Goal: Information Seeking & Learning: Learn about a topic

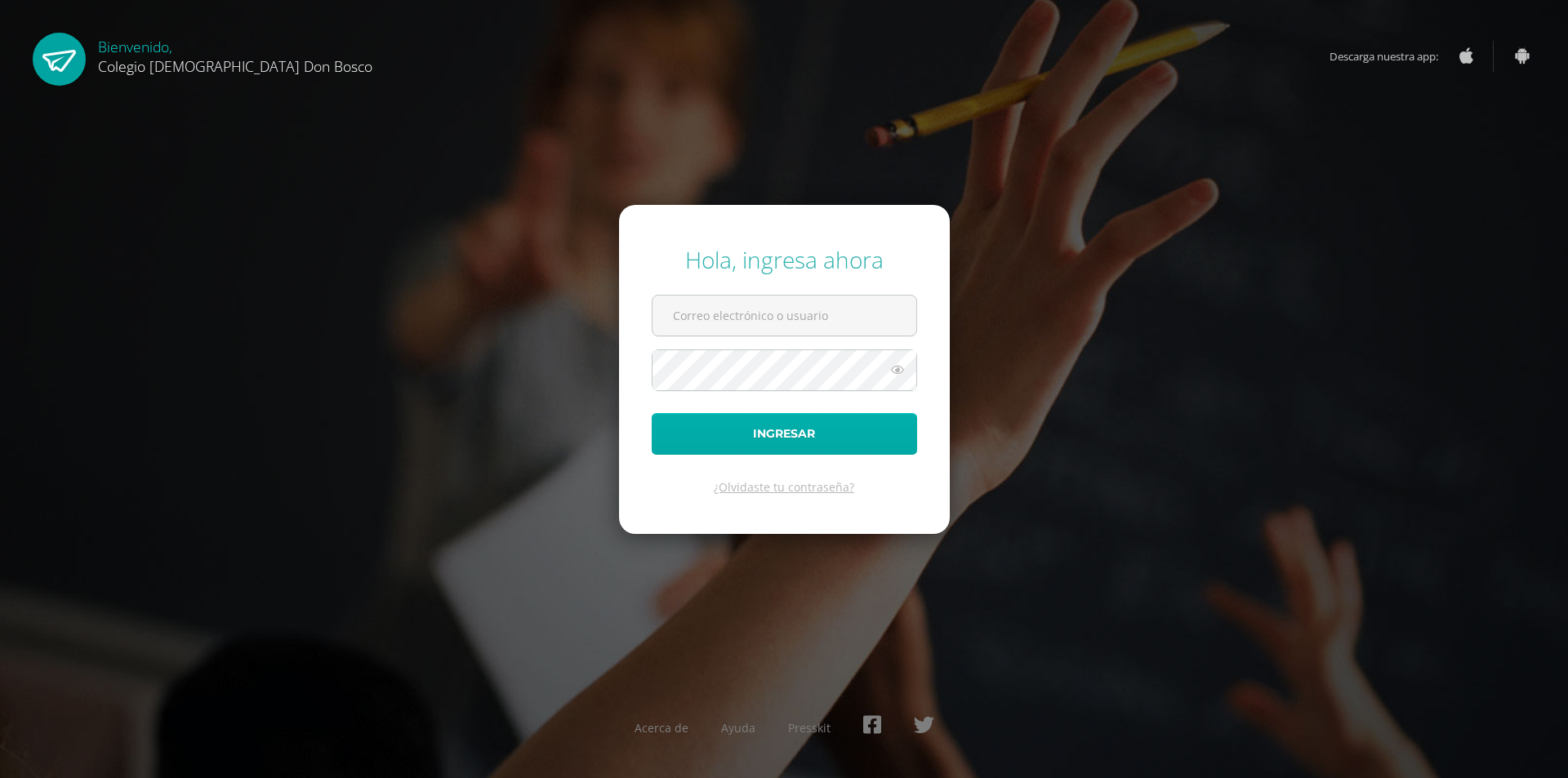
type input "s.meda.4cdb@gmail.com"
click at [801, 450] on button "Ingresar" at bounding box center [784, 434] width 265 height 42
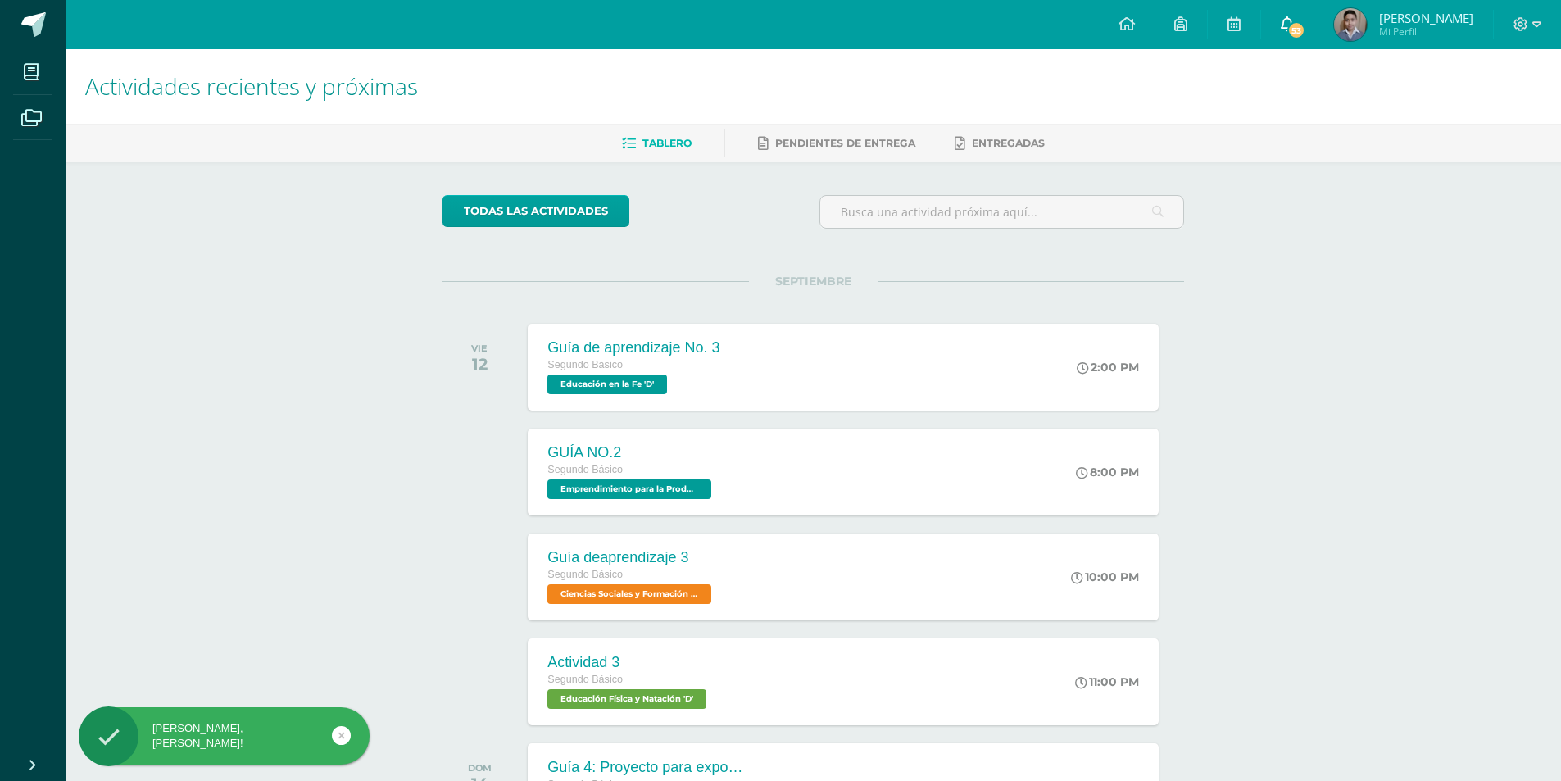
click at [1306, 16] on link "53" at bounding box center [1287, 24] width 52 height 49
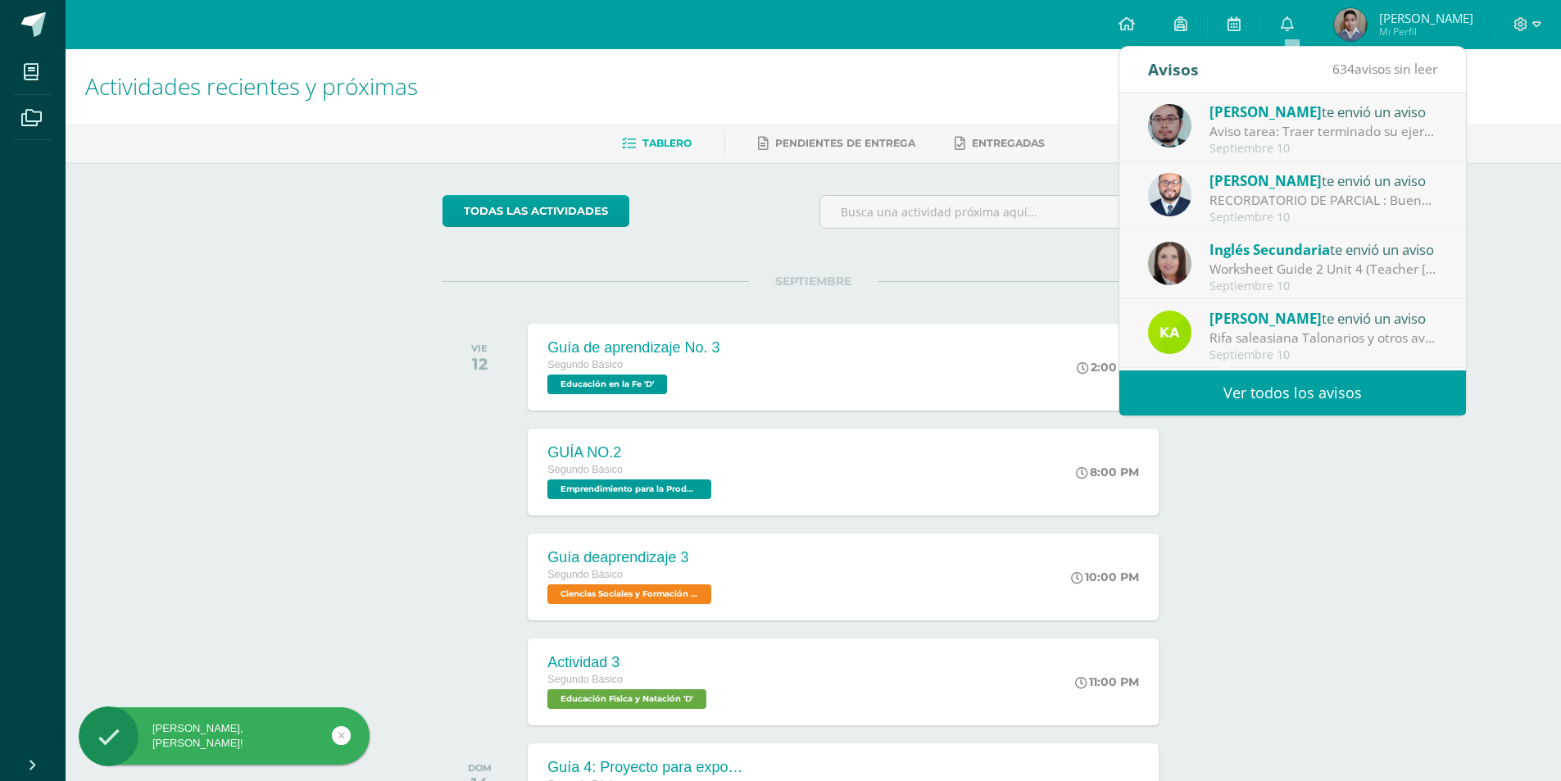
click at [1283, 261] on div "Inglés Secundaria te envió un aviso Worksheet Guide 2 Unit 4 (Teacher Barrios):…" at bounding box center [1292, 265] width 289 height 54
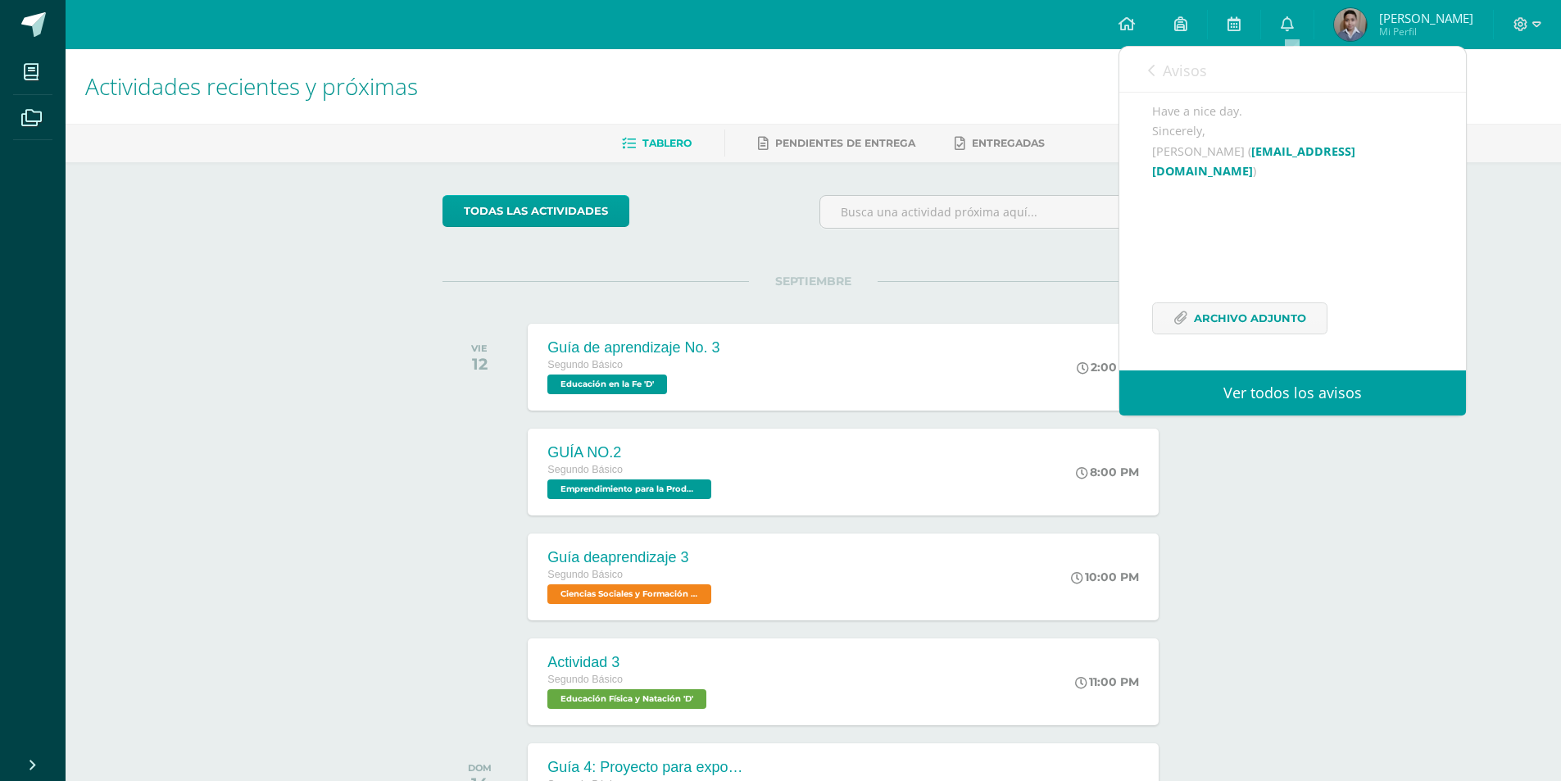
scroll to position [253, 0]
click at [1221, 323] on span "Archivo Adjunto" at bounding box center [1250, 318] width 112 height 30
click at [1213, 325] on span "Archivo Adjunto" at bounding box center [1250, 318] width 112 height 30
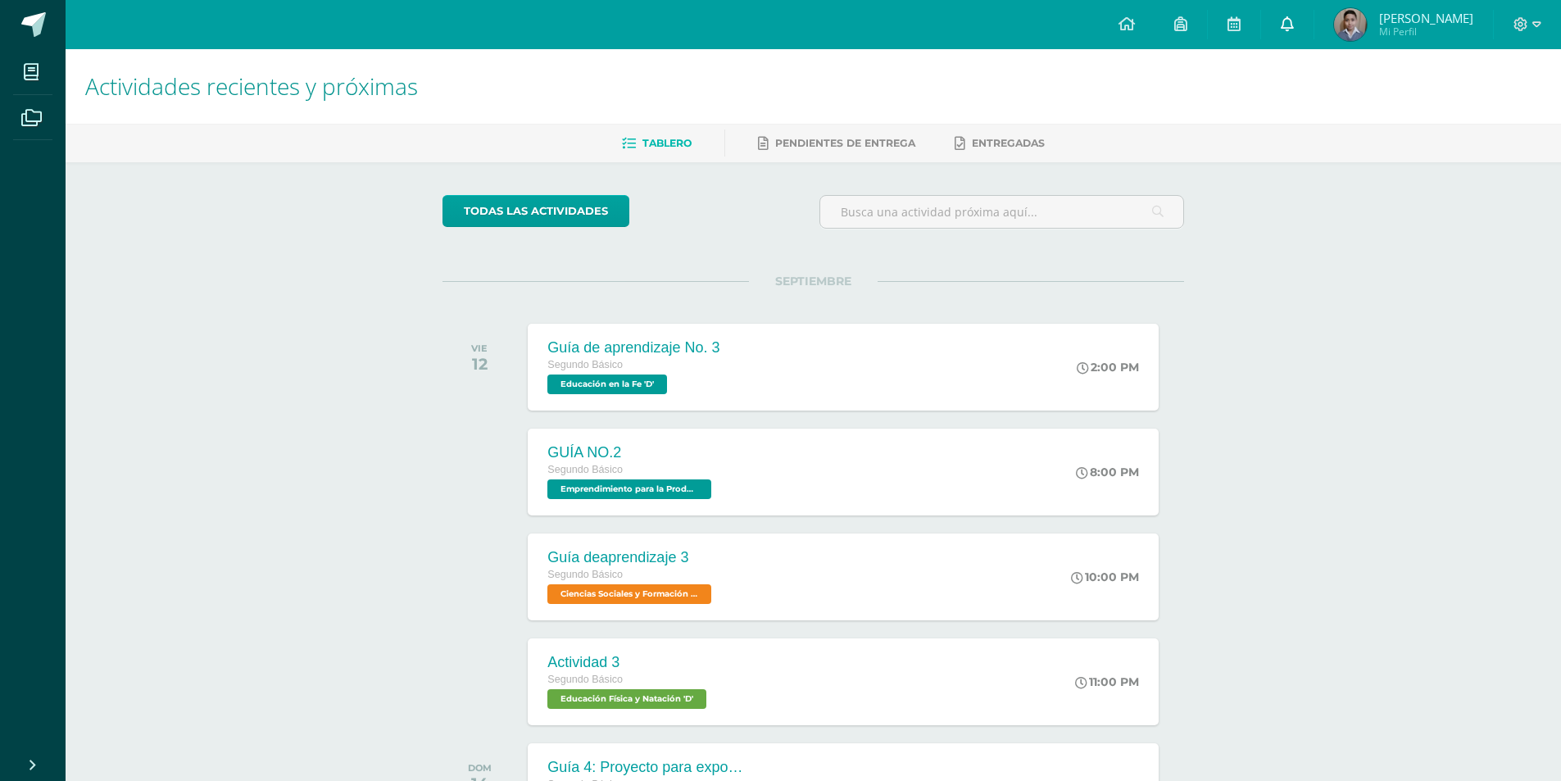
click at [1291, 25] on icon at bounding box center [1287, 23] width 13 height 15
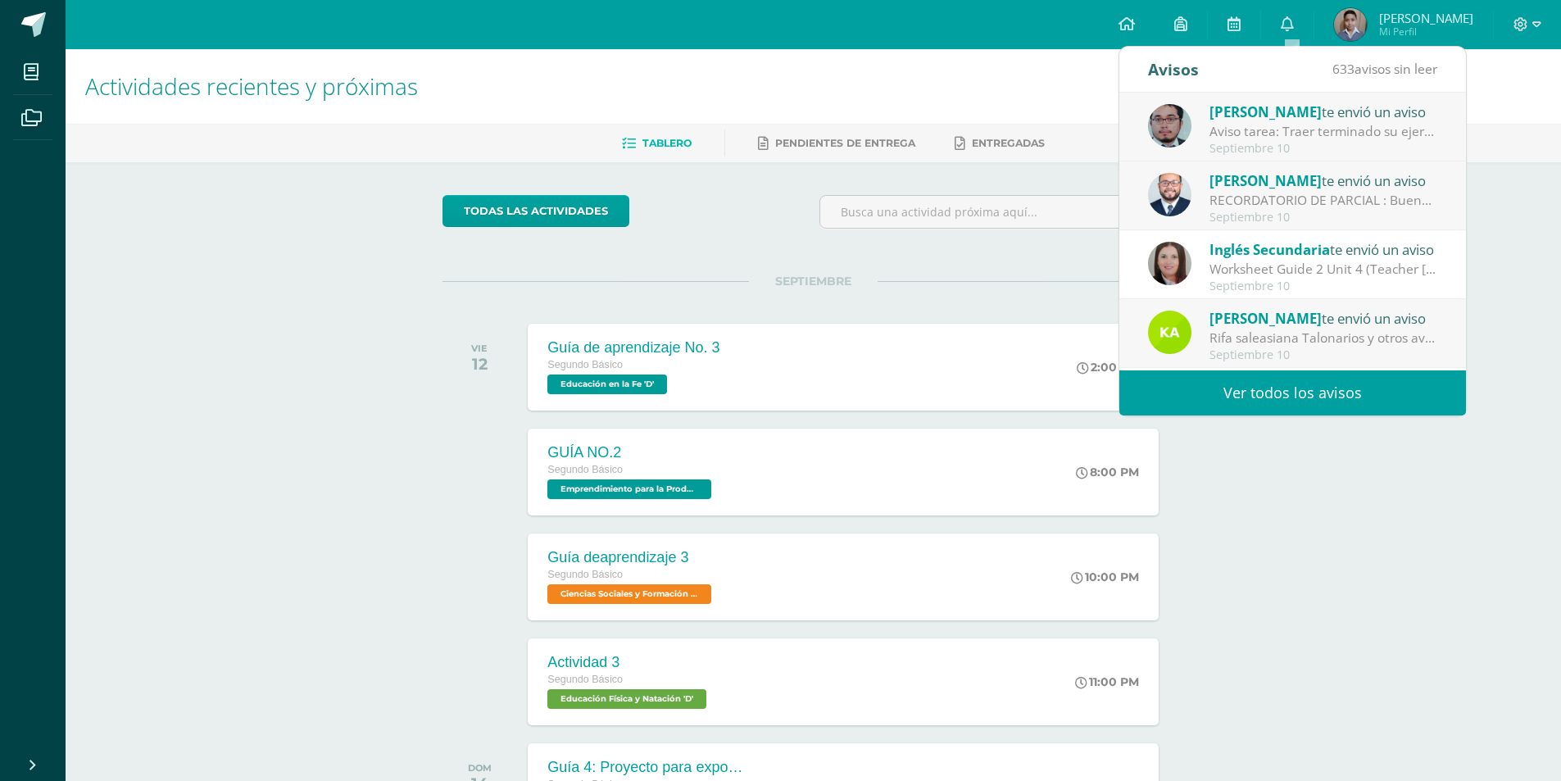
click at [1242, 271] on div "Worksheet Guide 2 Unit 4 (Teacher [PERSON_NAME]): Hello, dear students, here is…" at bounding box center [1324, 269] width 228 height 19
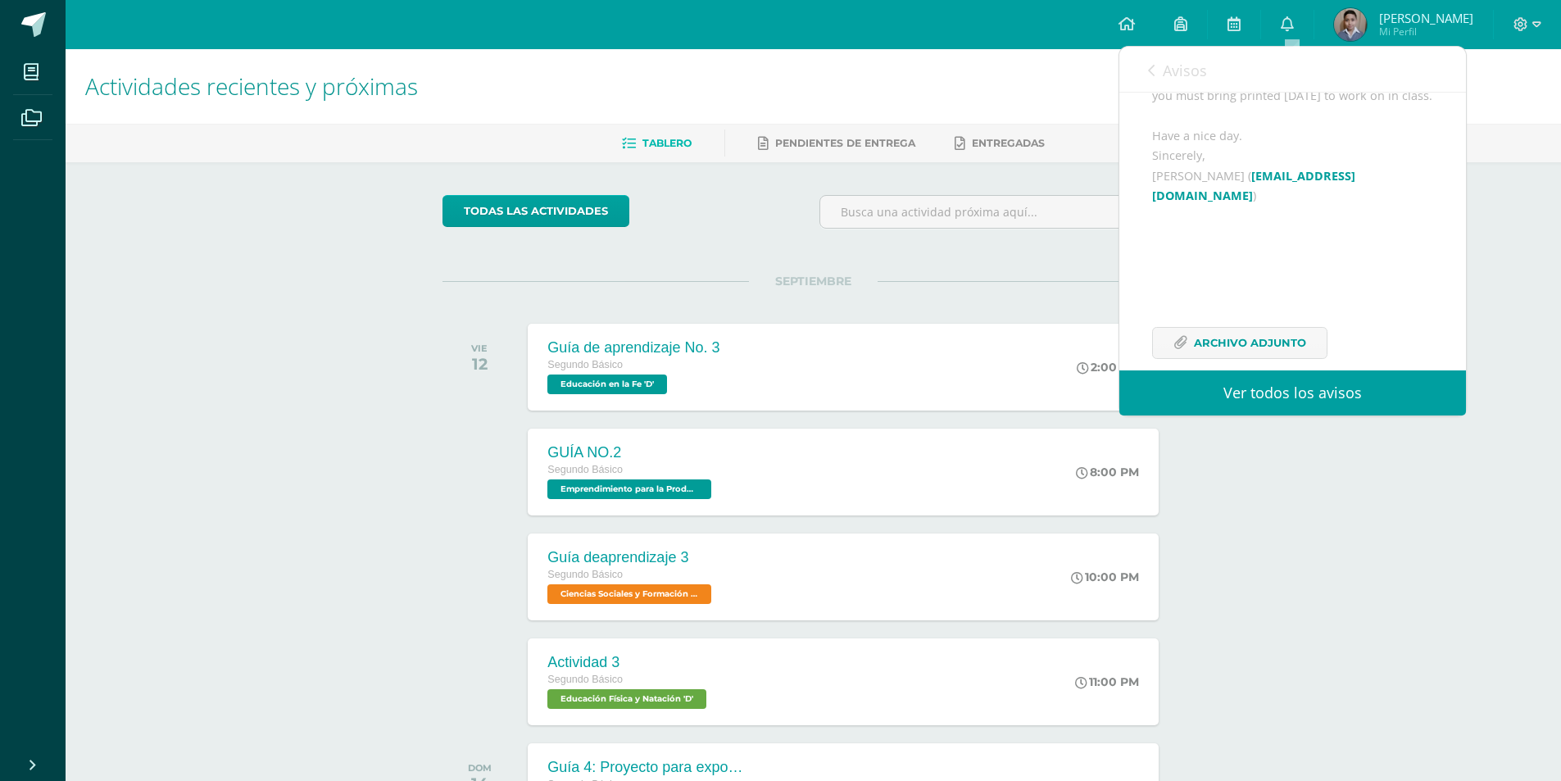
scroll to position [253, 0]
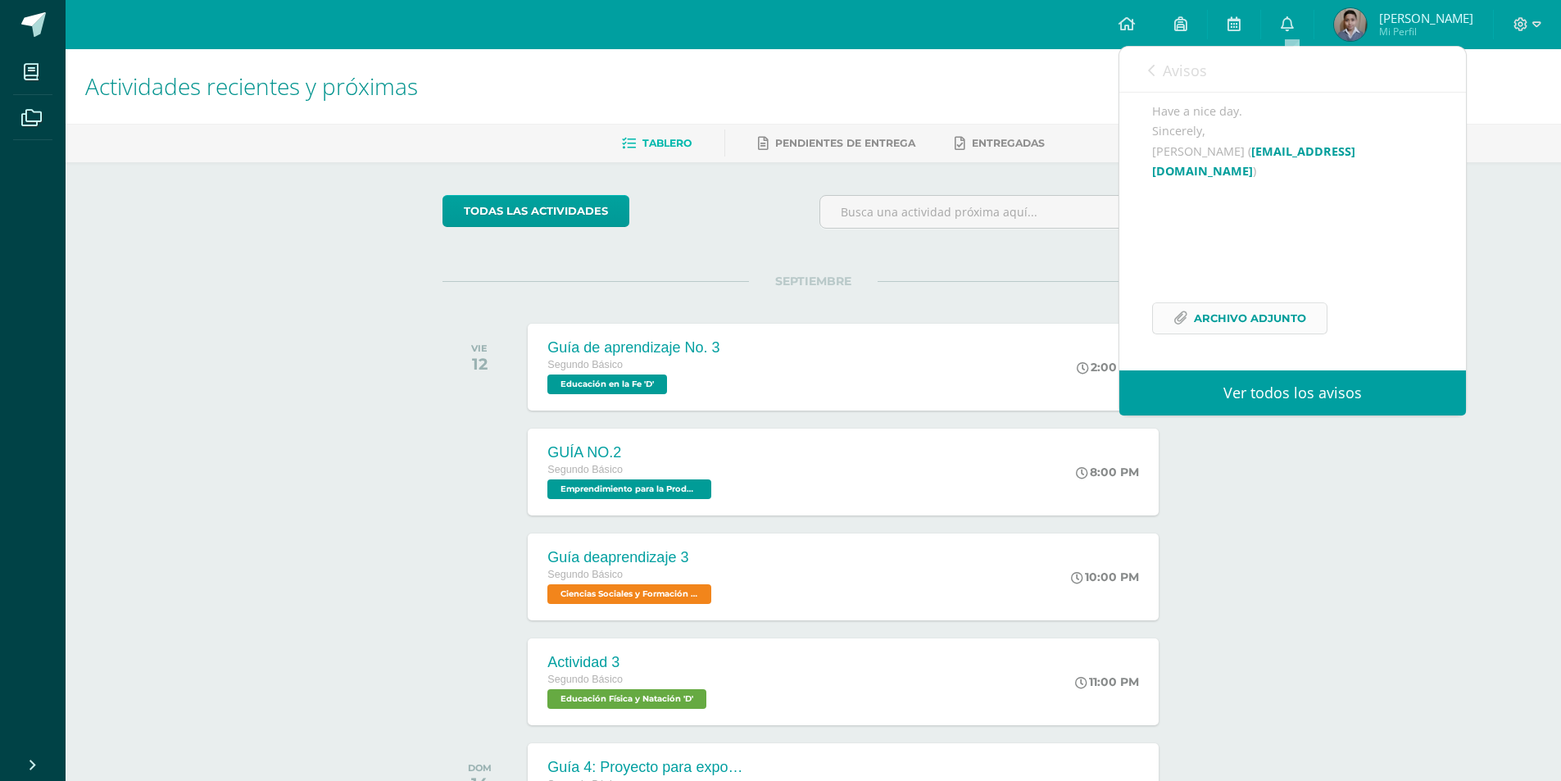
click at [1203, 309] on span "Archivo Adjunto" at bounding box center [1250, 318] width 112 height 30
